Goal: Task Accomplishment & Management: Use online tool/utility

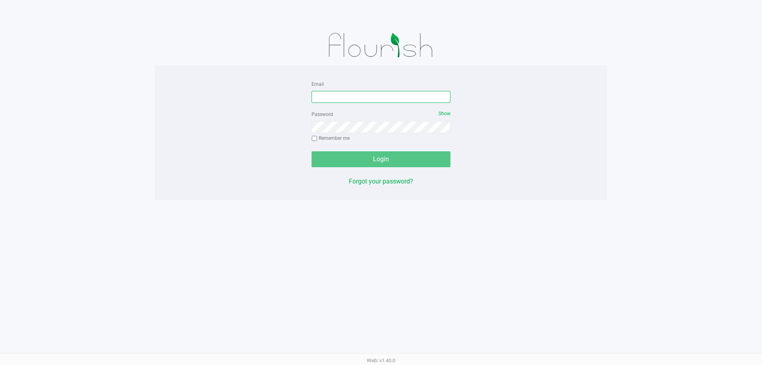
click at [340, 96] on input "Email" at bounding box center [381, 97] width 139 height 12
type input "[EMAIL_ADDRESS][DOMAIN_NAME]"
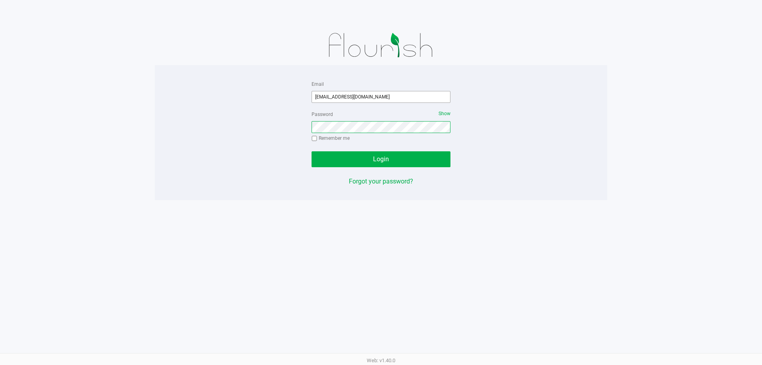
click at [312, 151] on button "Login" at bounding box center [381, 159] width 139 height 16
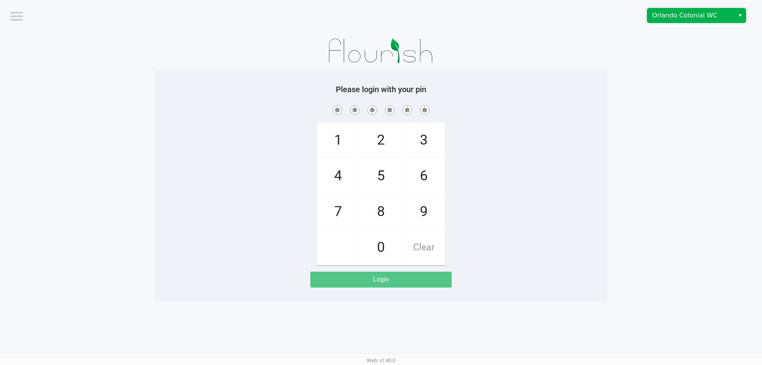
click at [674, 18] on span "Orlando Colonial WC" at bounding box center [690, 16] width 77 height 10
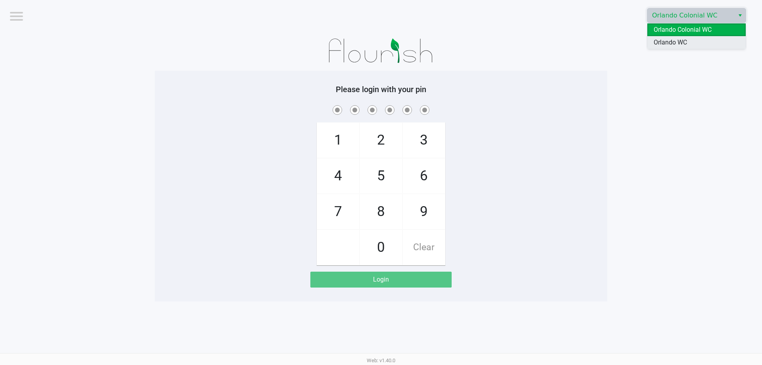
click at [675, 46] on span "Orlando WC" at bounding box center [670, 43] width 33 height 10
click at [600, 74] on div "Please login with your pin 1 4 7 2 5 8 0 3 6 9 Clear Login" at bounding box center [381, 186] width 452 height 231
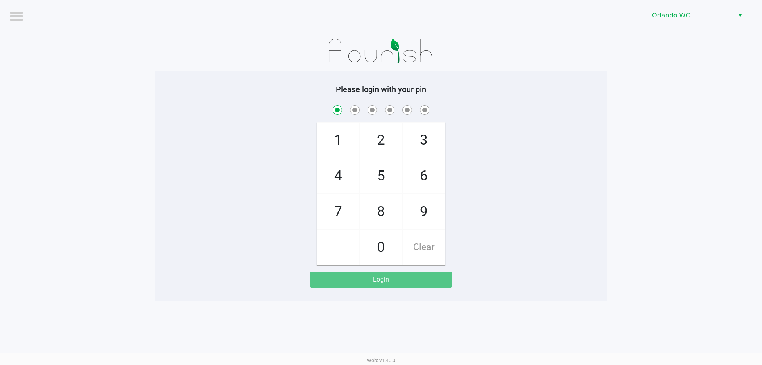
checkbox input "true"
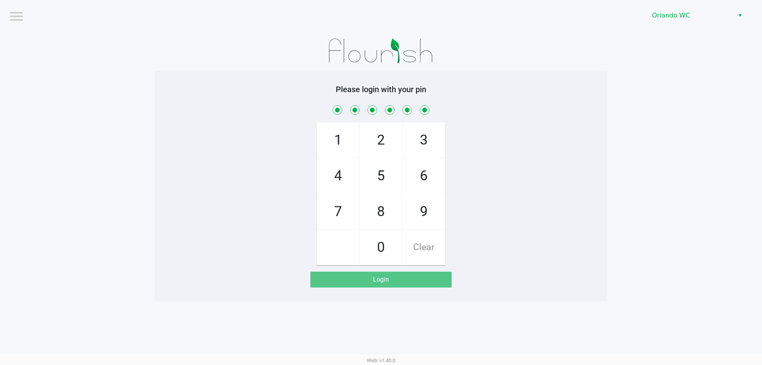
checkbox input "true"
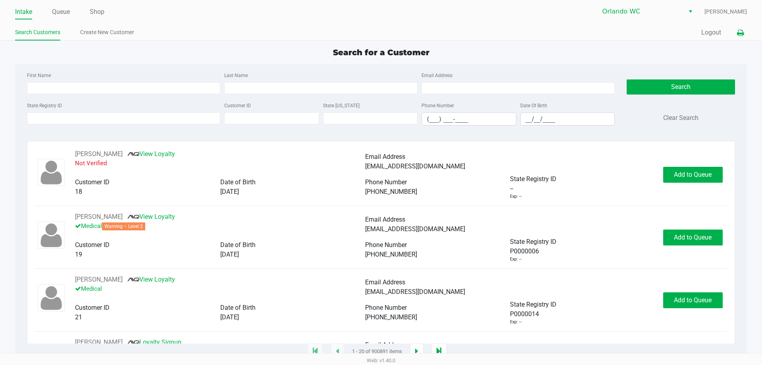
click at [737, 34] on icon at bounding box center [740, 33] width 7 height 6
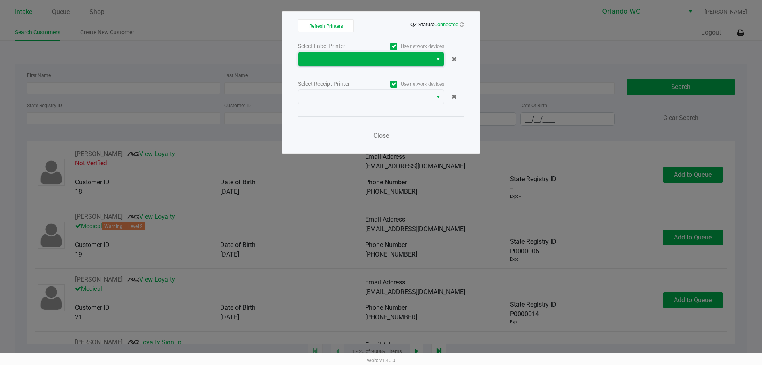
click at [374, 62] on span at bounding box center [365, 59] width 124 height 10
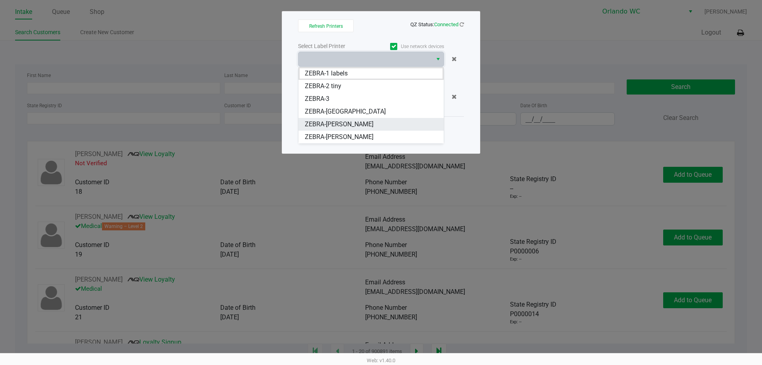
click at [365, 121] on span "ZEBRA-[PERSON_NAME]" at bounding box center [339, 124] width 69 height 10
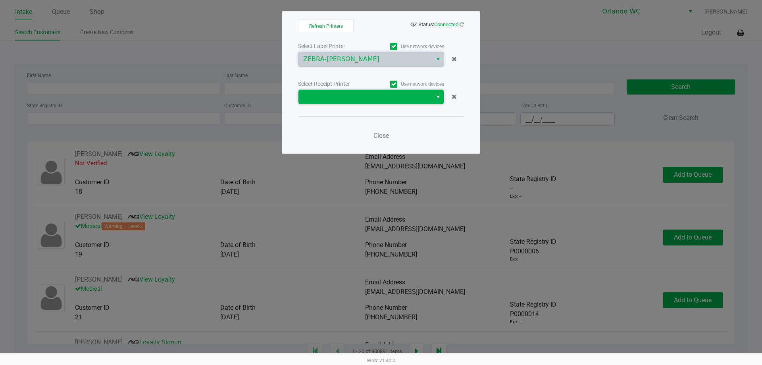
click at [363, 101] on span at bounding box center [365, 97] width 124 height 10
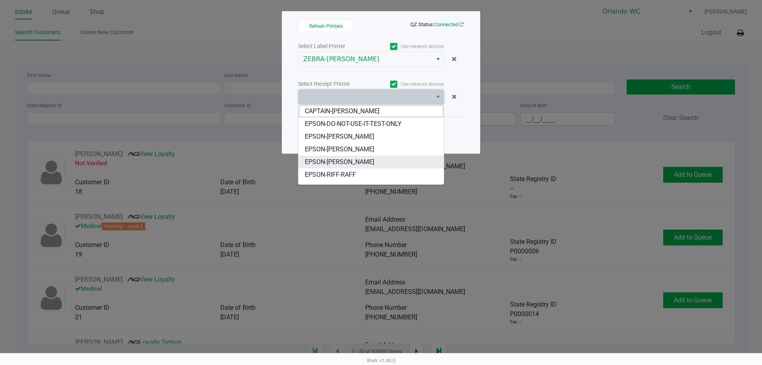
scroll to position [35, 0]
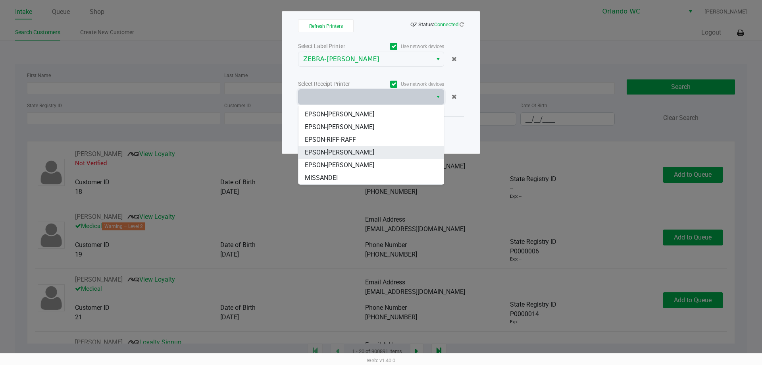
click at [364, 155] on span "EPSON-[PERSON_NAME]" at bounding box center [339, 153] width 69 height 10
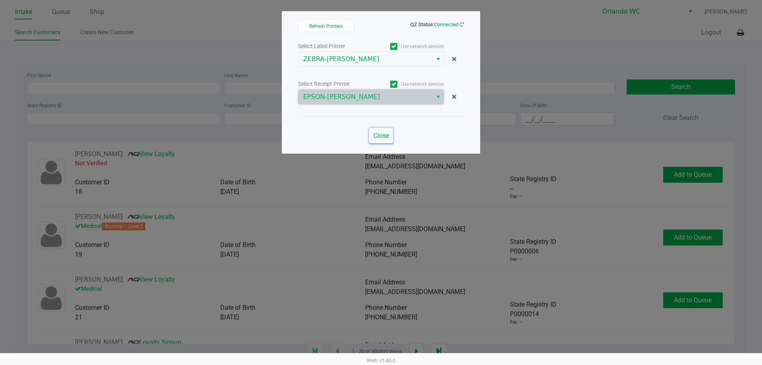
click at [386, 136] on span "Close" at bounding box center [380, 136] width 15 height 8
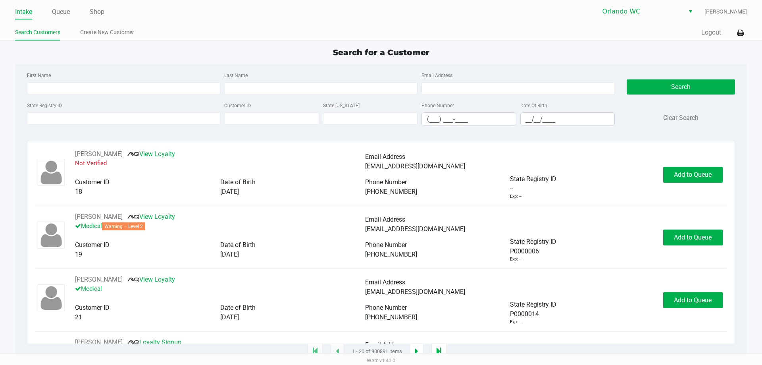
drag, startPoint x: 94, startPoint y: 12, endPoint x: 160, endPoint y: 9, distance: 65.9
click at [94, 11] on link "Shop" at bounding box center [97, 11] width 15 height 11
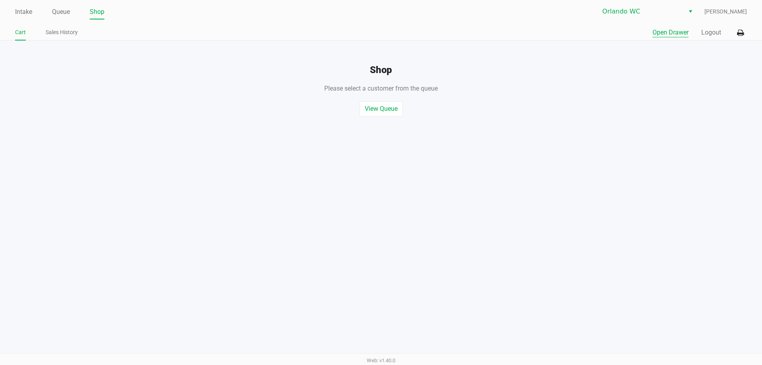
click at [658, 28] on button "Open Drawer" at bounding box center [670, 33] width 36 height 10
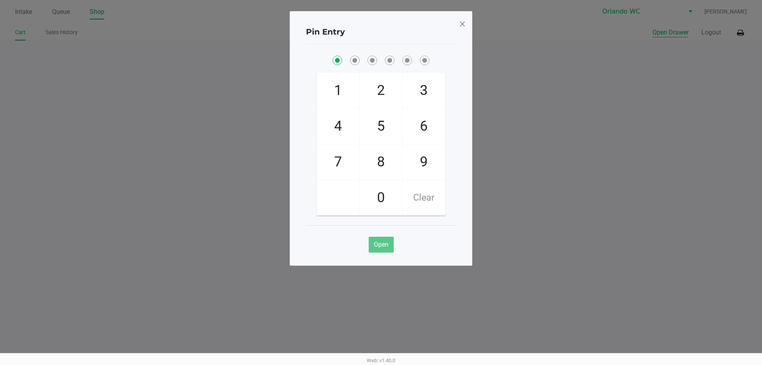
checkbox input "true"
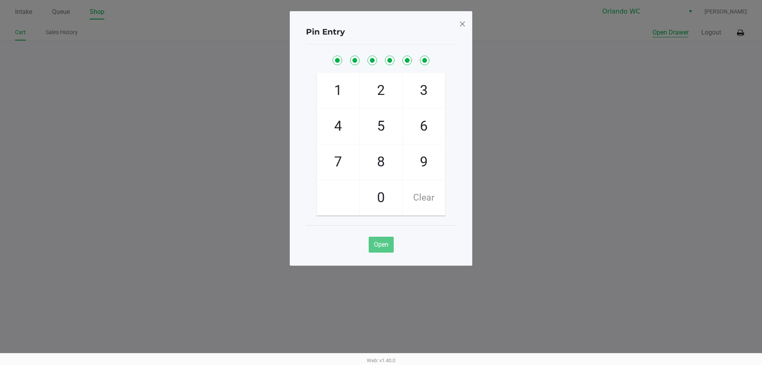
checkbox input "true"
